Goal: Find specific page/section: Find specific page/section

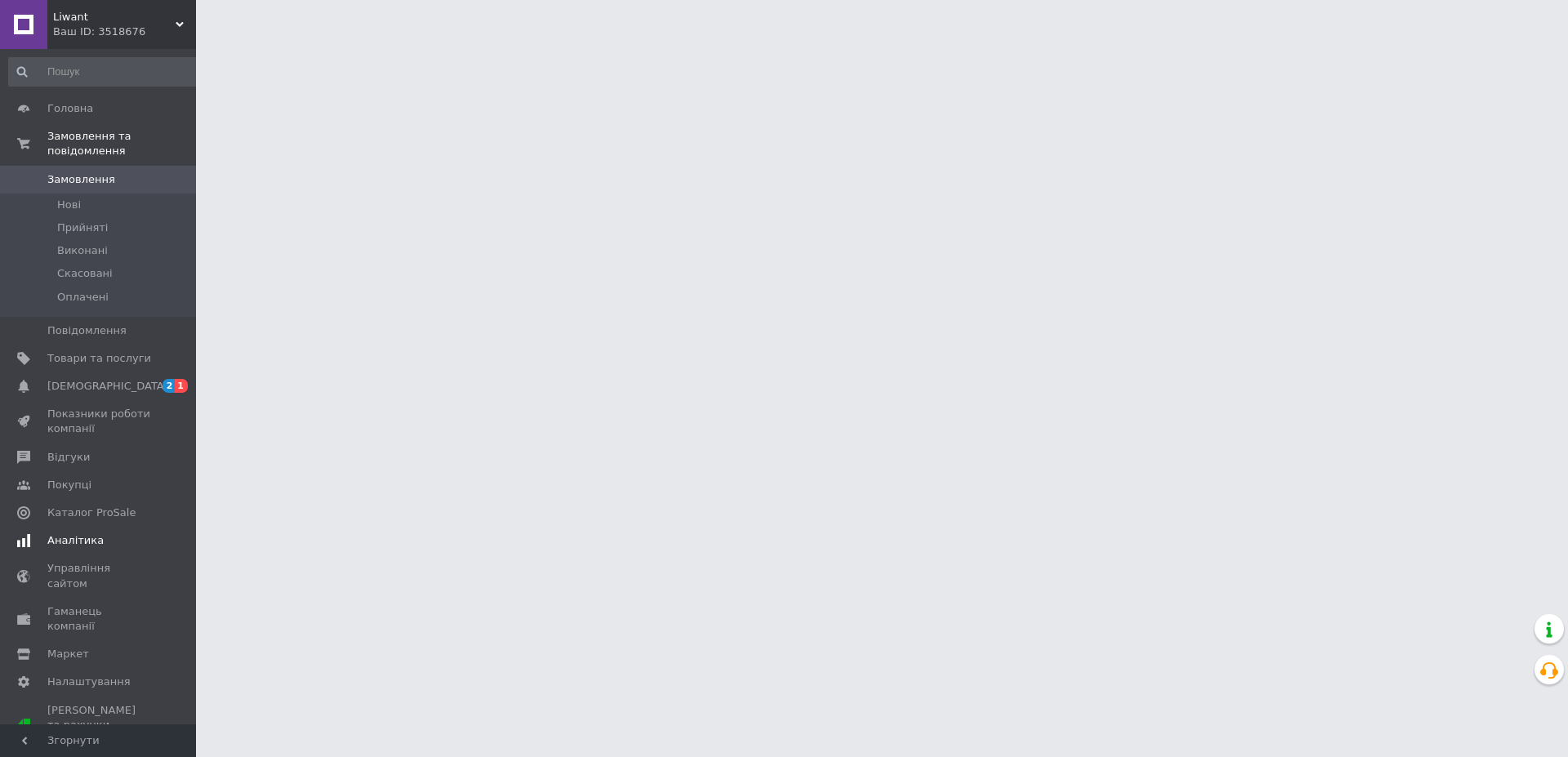
click at [80, 378] on span "[DEMOGRAPHIC_DATA]" at bounding box center [108, 385] width 121 height 15
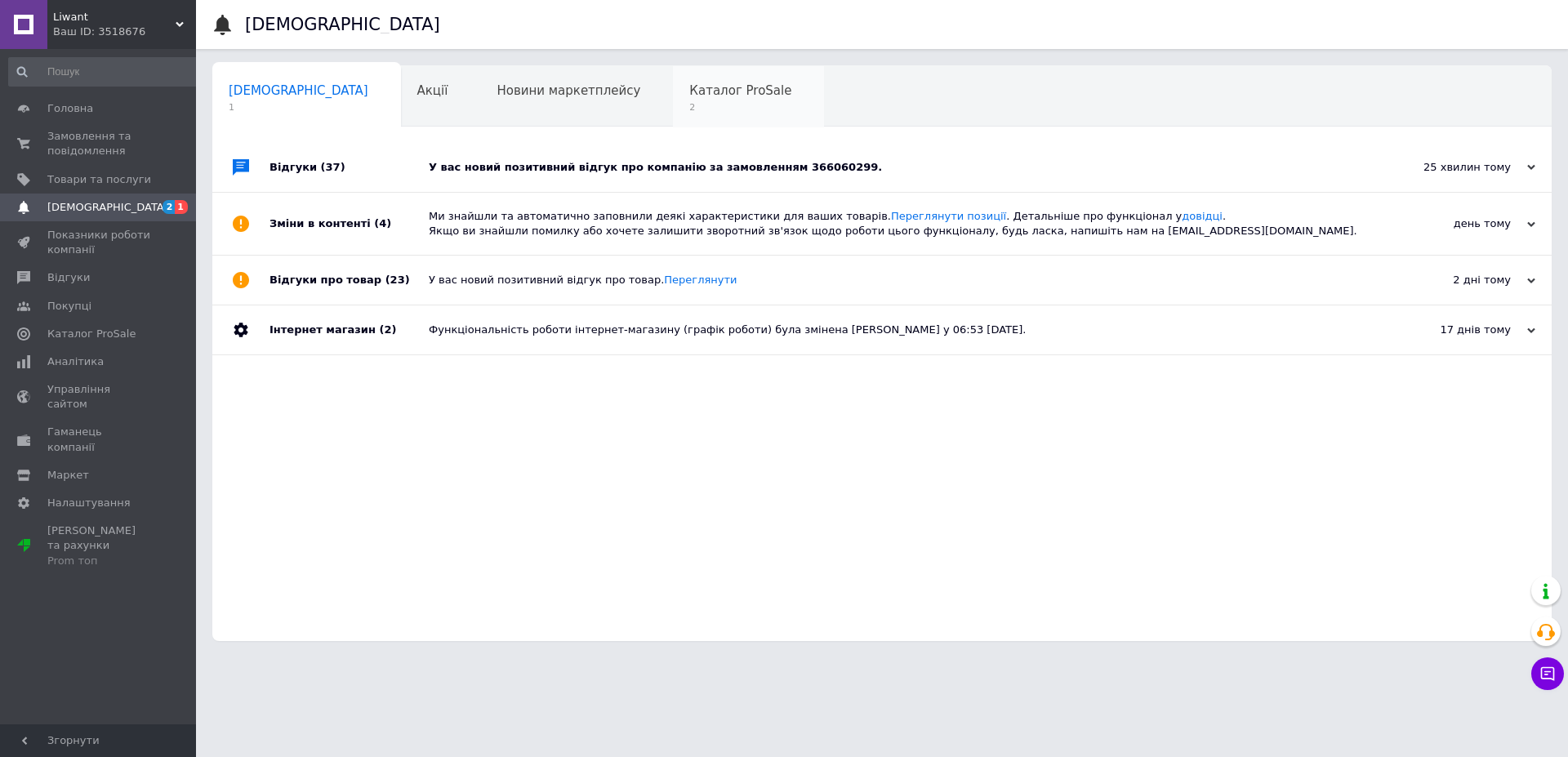
click at [689, 86] on span "Каталог ProSale" at bounding box center [740, 91] width 102 height 15
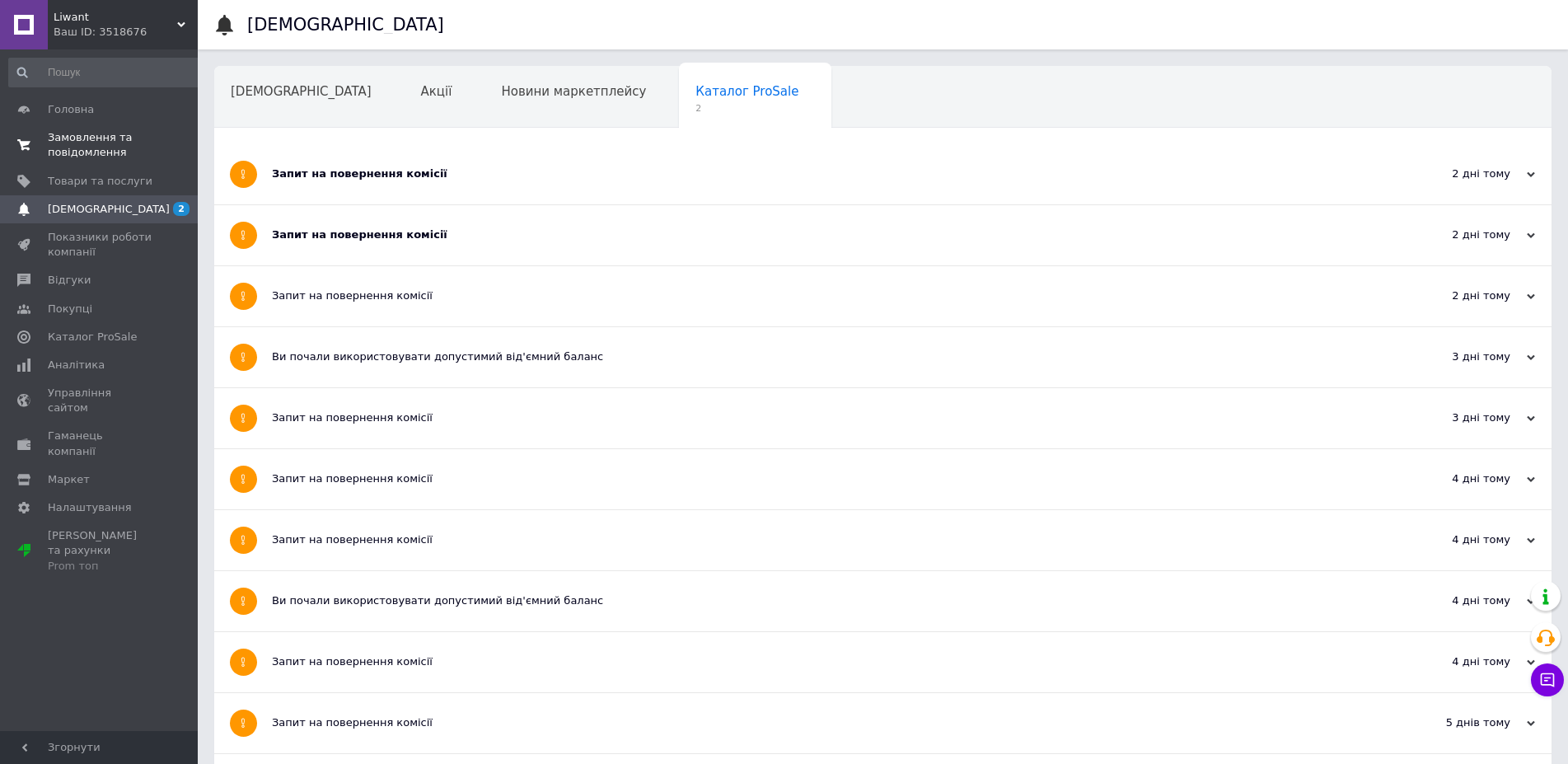
click at [63, 132] on span "Замовлення та повідомлення" at bounding box center [100, 145] width 104 height 30
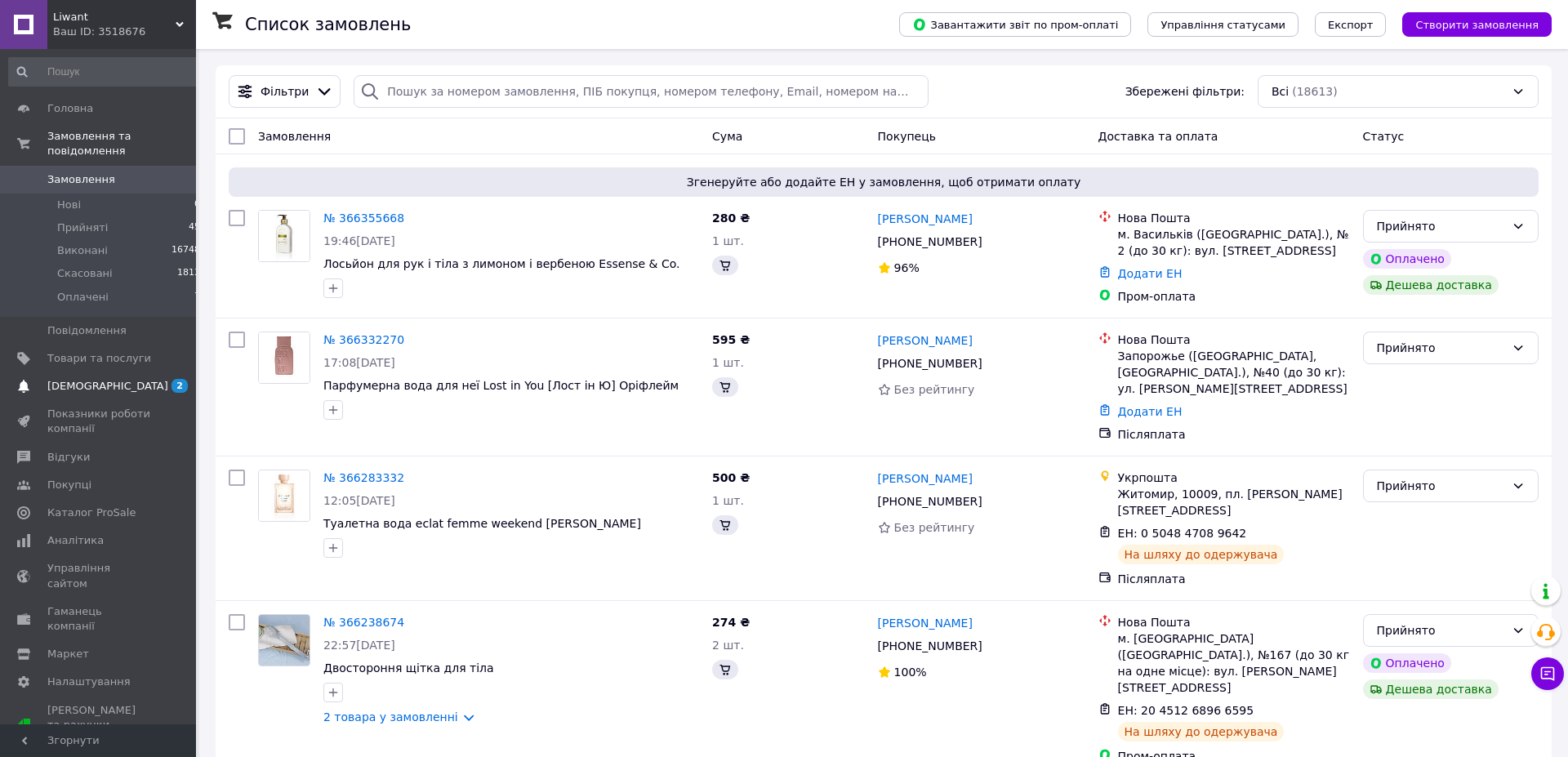
click at [96, 378] on span "[DEMOGRAPHIC_DATA]" at bounding box center [108, 385] width 121 height 15
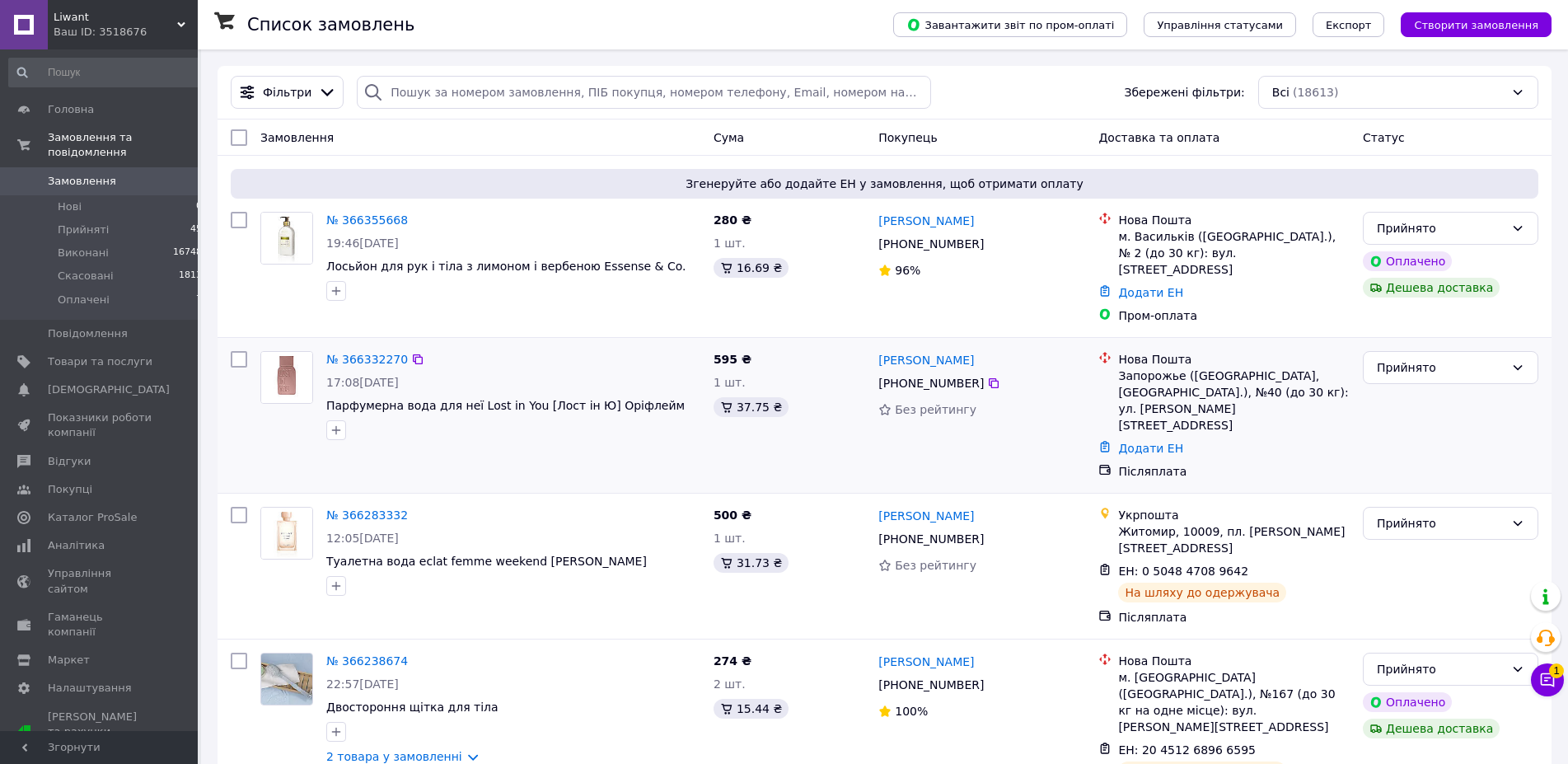
scroll to position [84, 0]
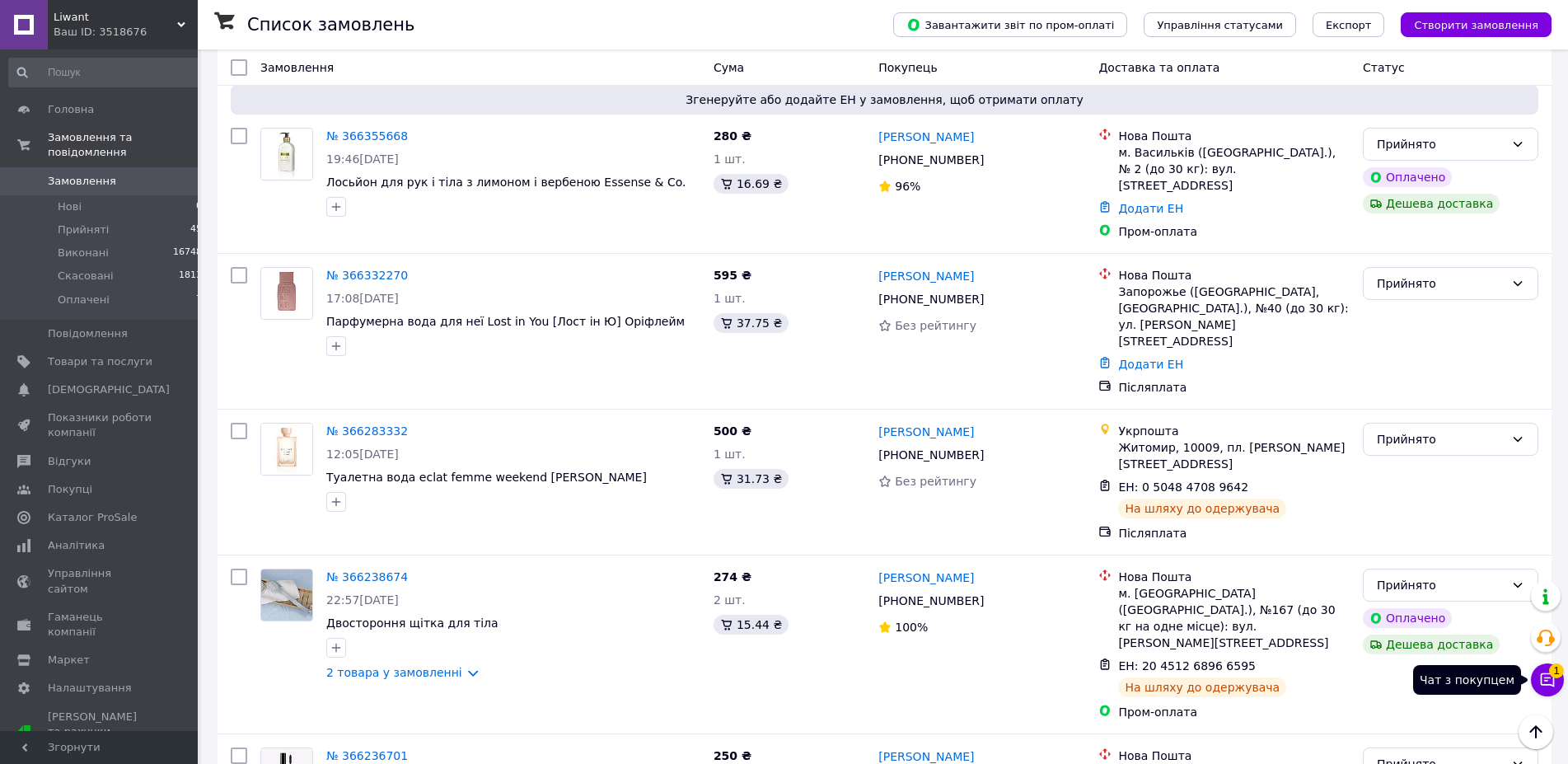
click at [1547, 676] on icon at bounding box center [1546, 680] width 17 height 17
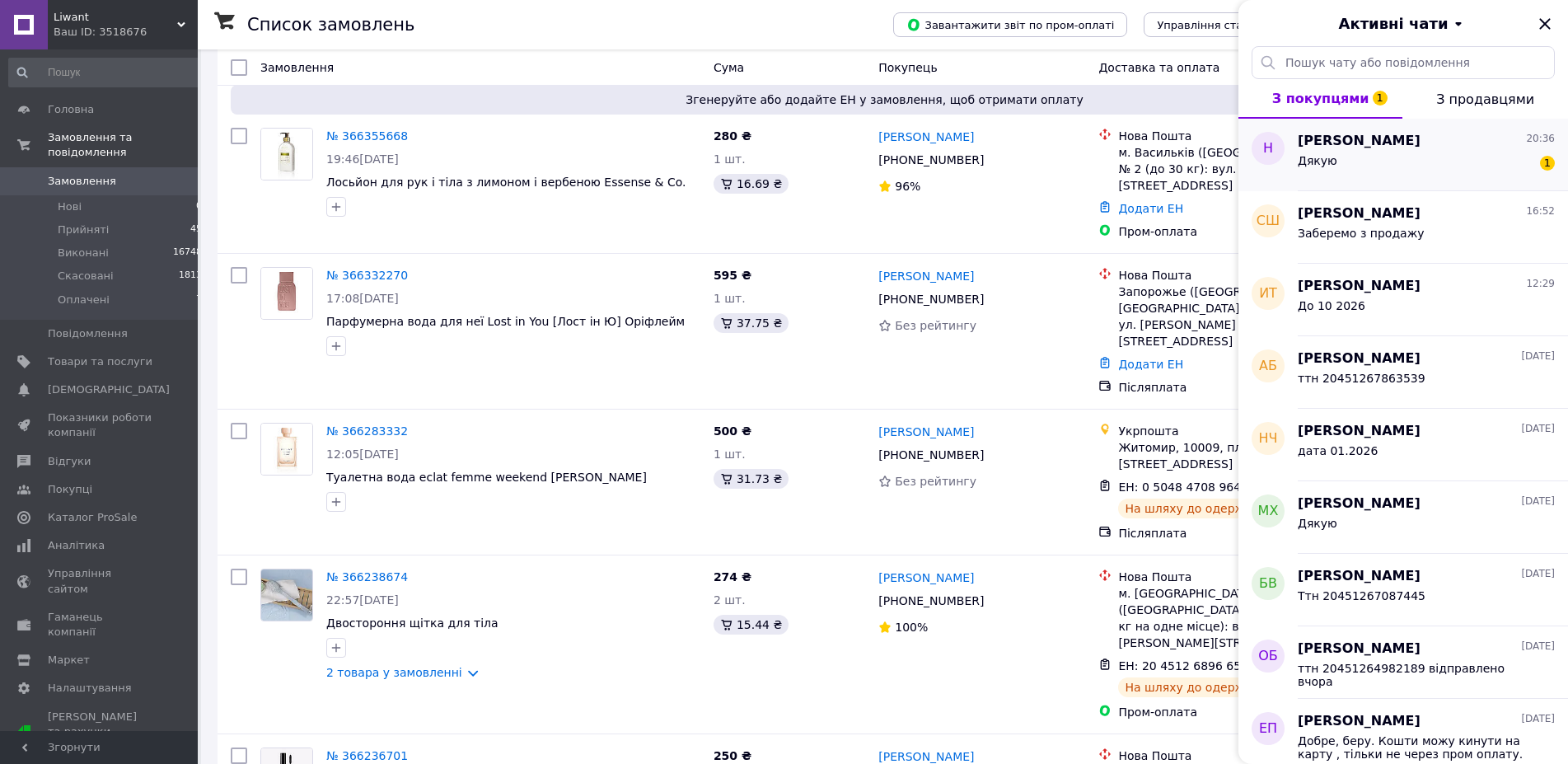
click at [1358, 174] on div "Дякую 1" at bounding box center [1426, 164] width 257 height 26
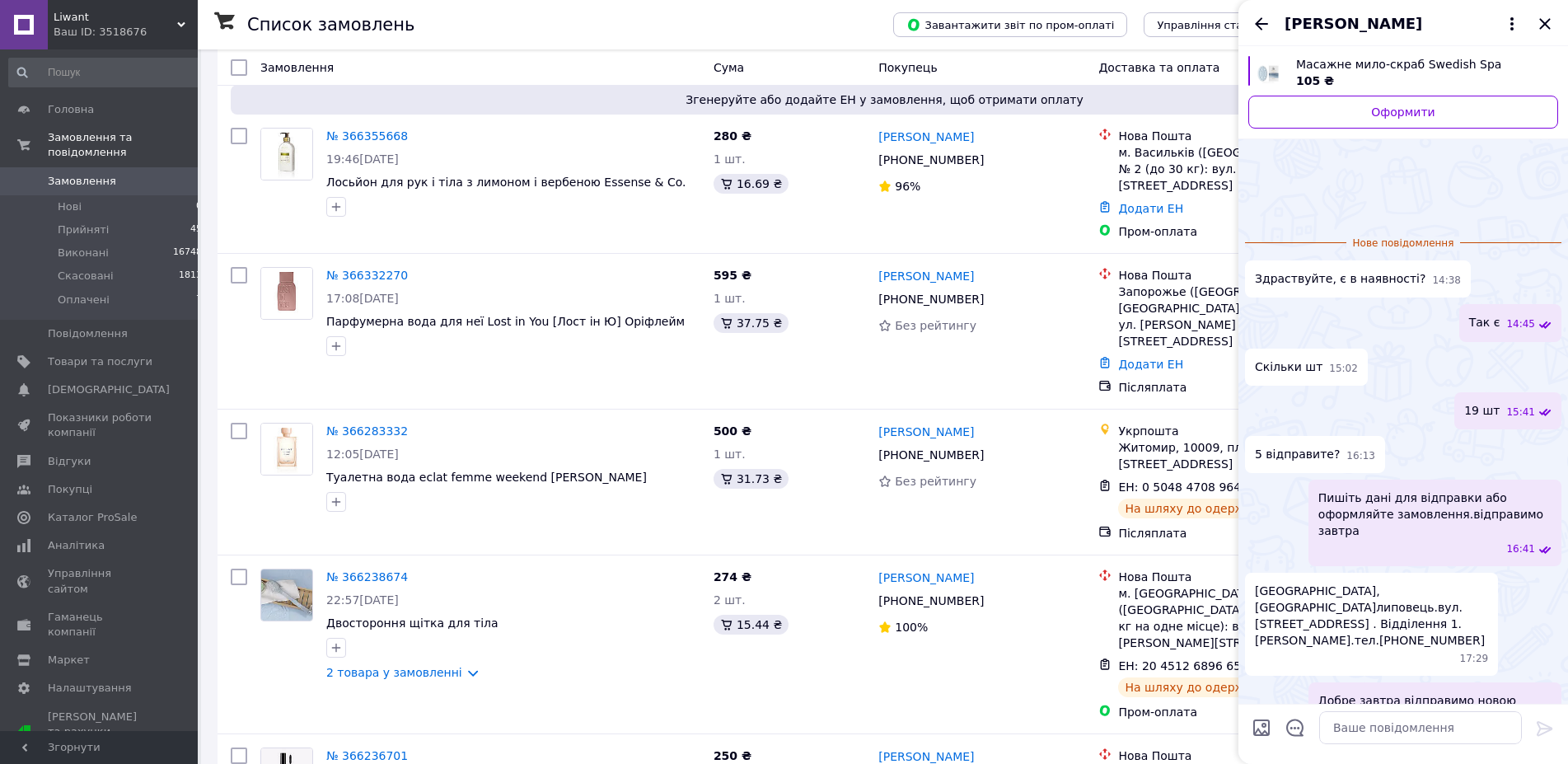
scroll to position [83, 0]
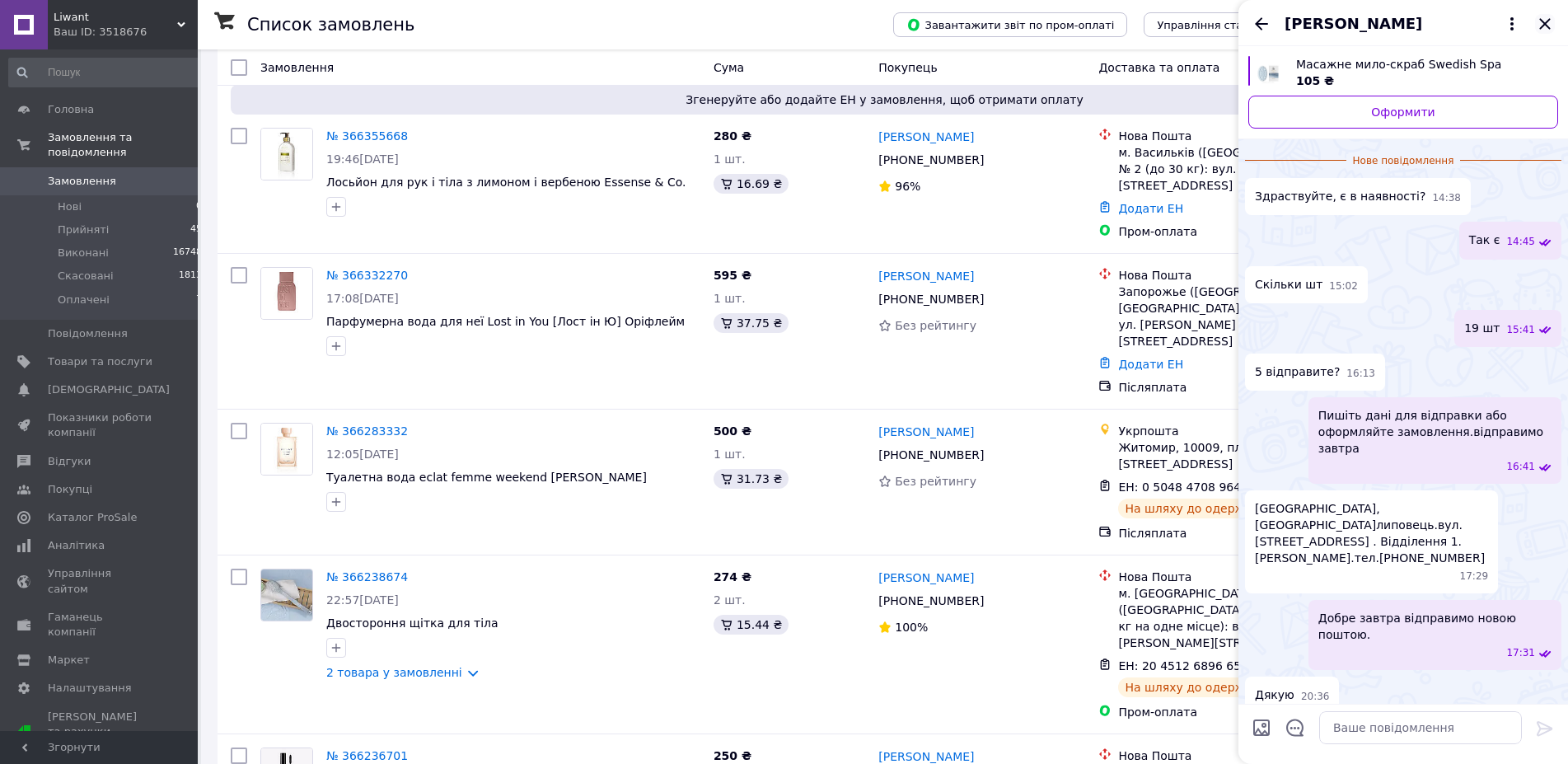
drag, startPoint x: 1539, startPoint y: 19, endPoint x: 1548, endPoint y: 23, distance: 9.8
click at [1543, 20] on icon "Закрити" at bounding box center [1545, 23] width 20 height 20
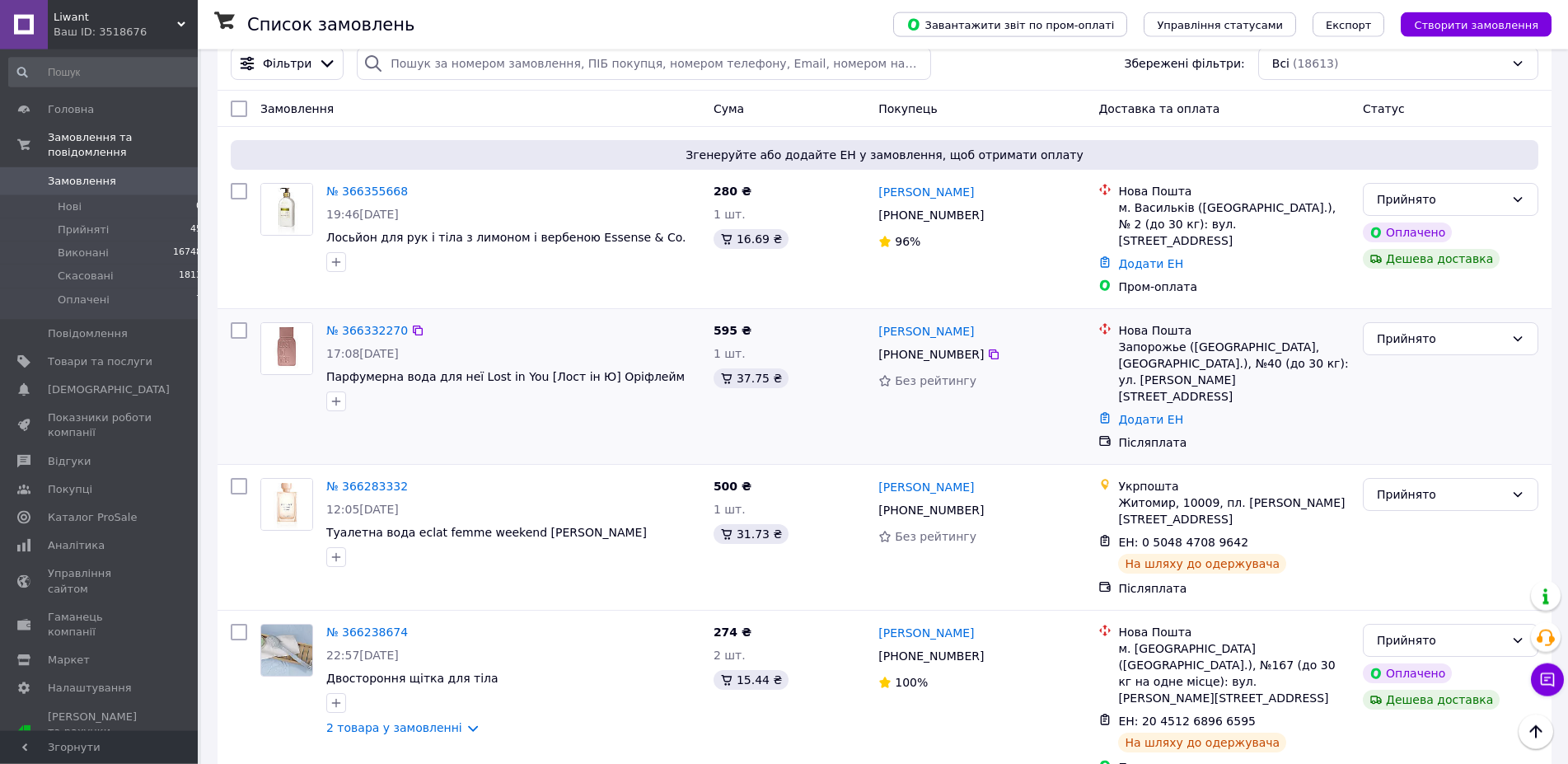
scroll to position [0, 0]
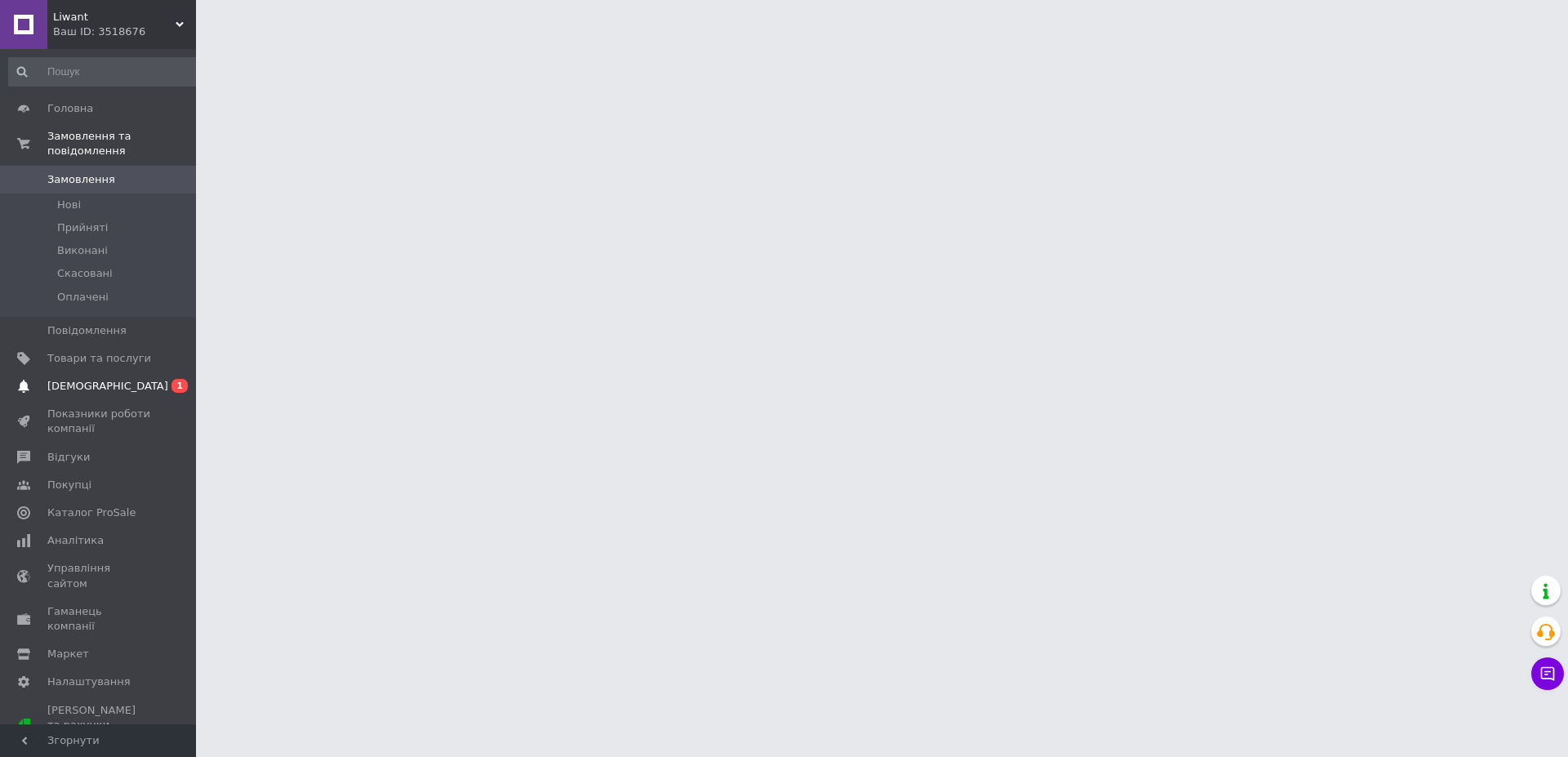
click at [104, 378] on span "[DEMOGRAPHIC_DATA]" at bounding box center [108, 385] width 121 height 15
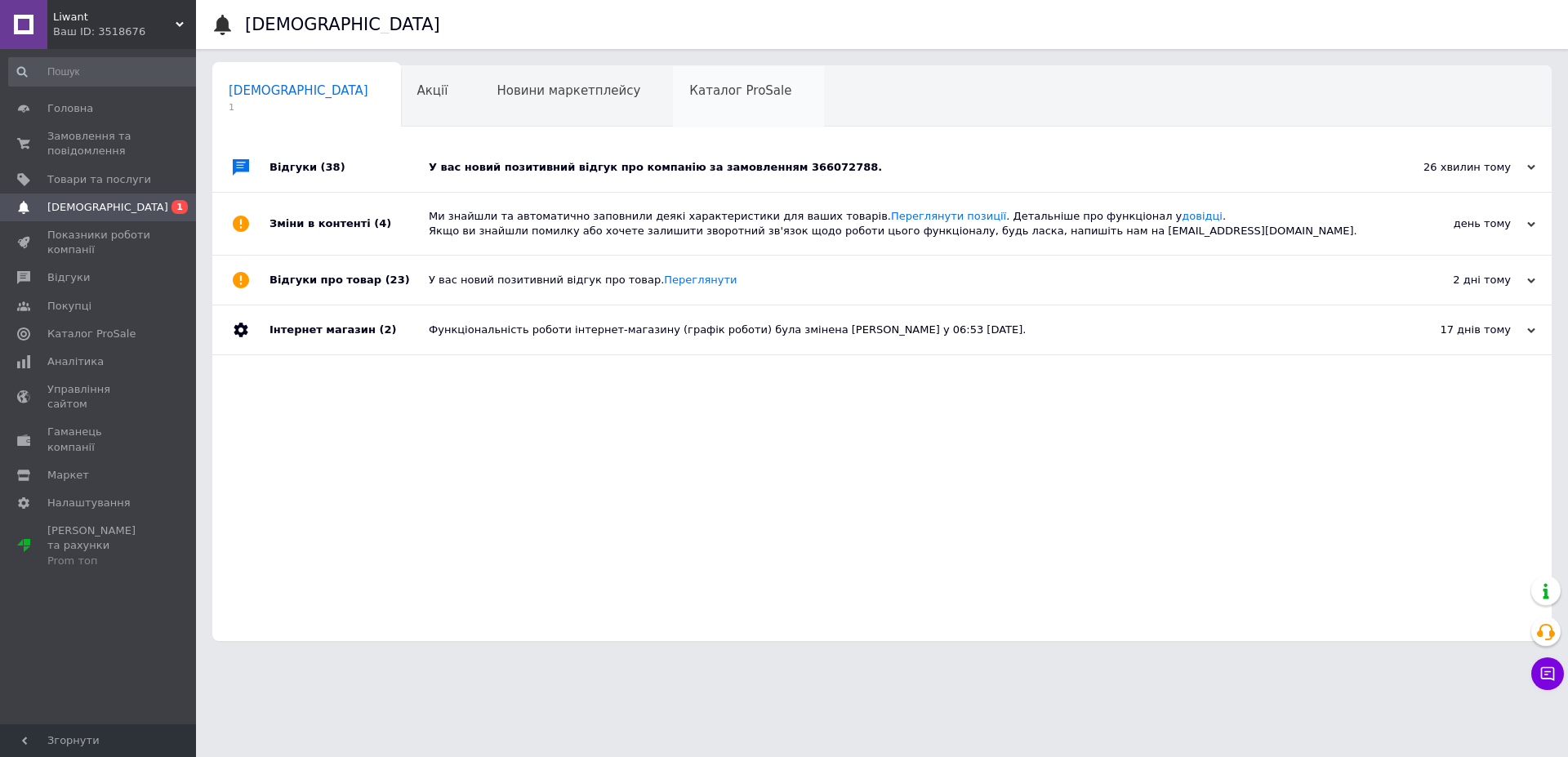
click at [672, 83] on div "Каталог ProSale 0" at bounding box center [747, 97] width 151 height 62
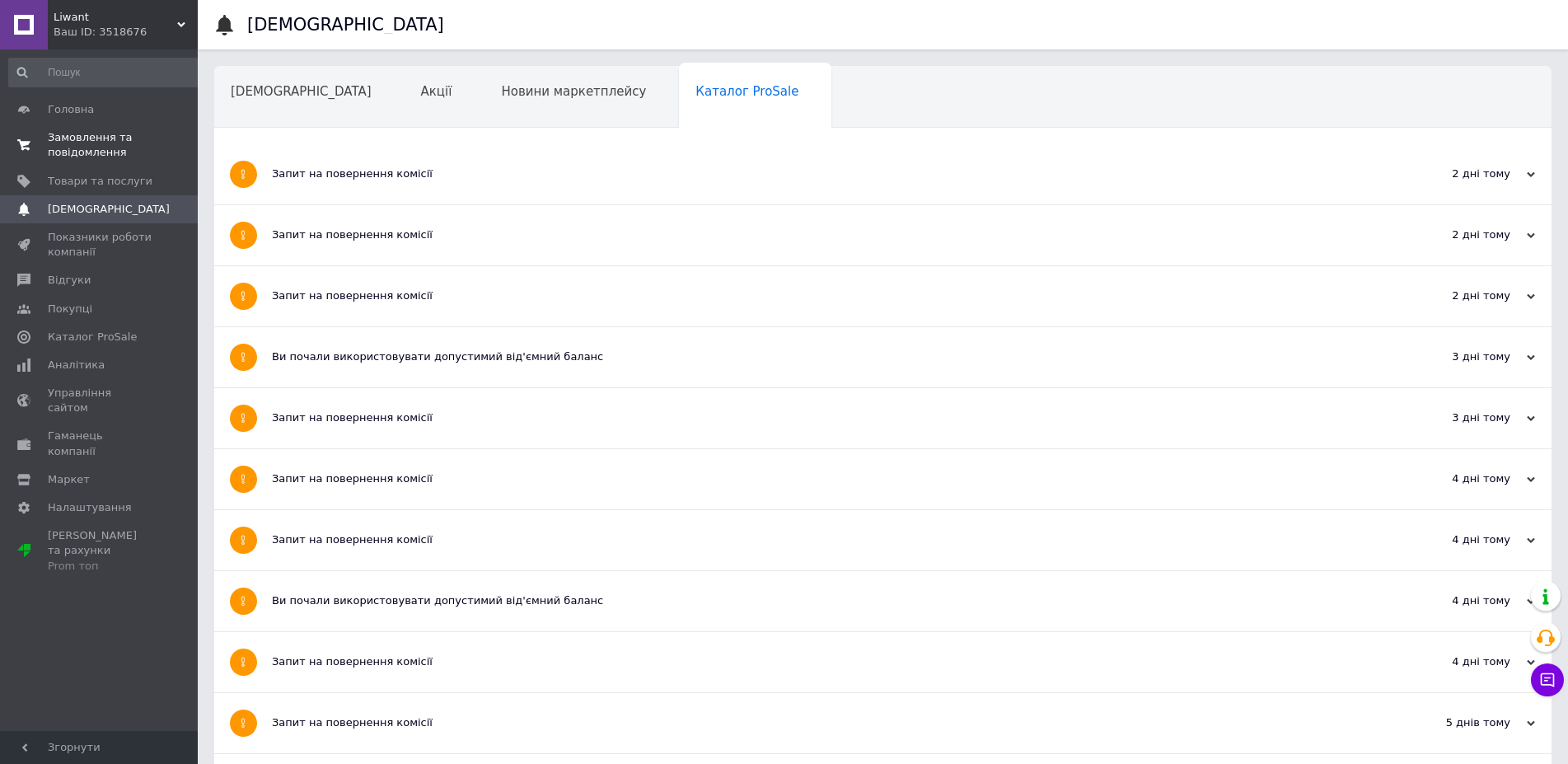
click at [79, 139] on span "Замовлення та повідомлення" at bounding box center [100, 145] width 104 height 30
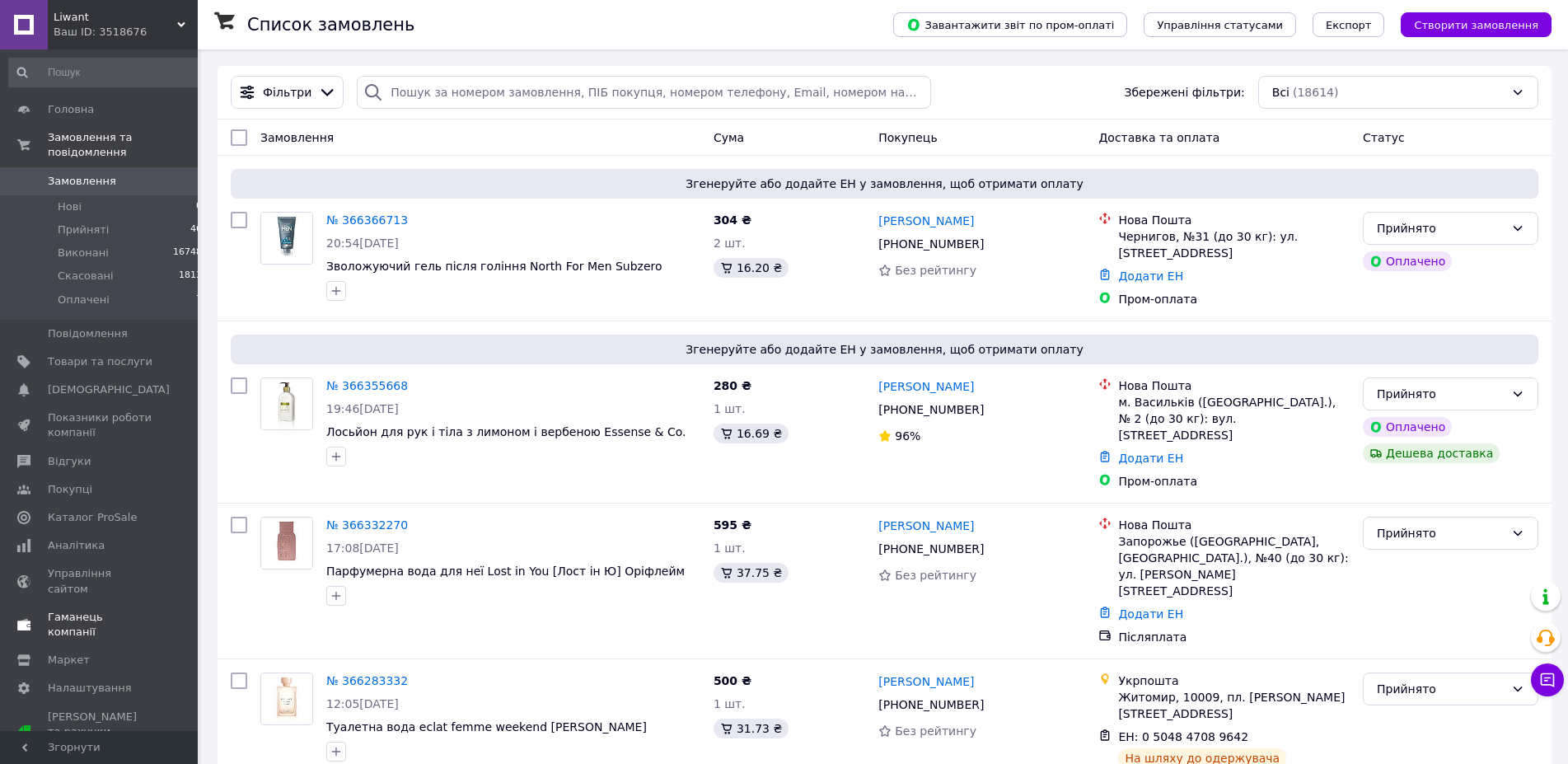
click at [102, 603] on link "Гаманець компанії" at bounding box center [105, 624] width 211 height 43
